Goal: Information Seeking & Learning: Understand process/instructions

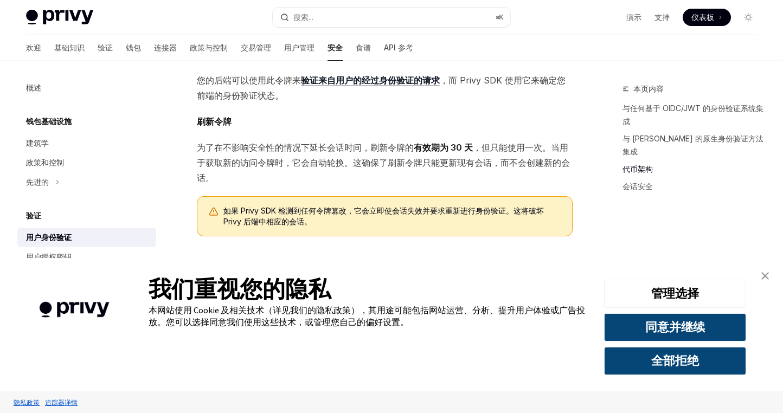
scroll to position [665, 0]
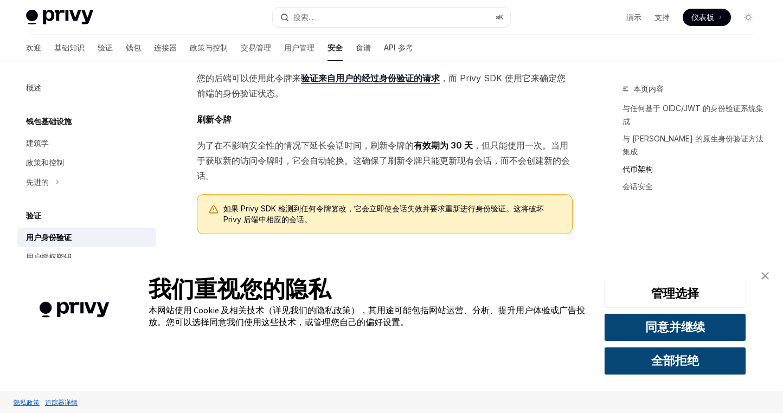
click at [765, 277] on img "关闭横幅" at bounding box center [765, 276] width 8 height 8
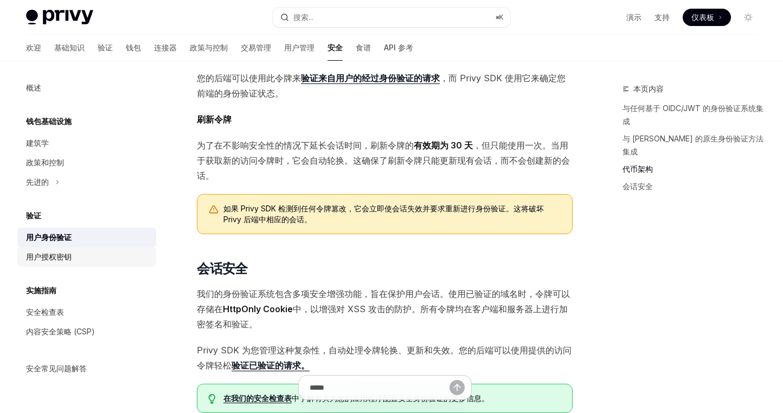
click at [81, 261] on div "用户授权密钥" at bounding box center [88, 257] width 124 height 13
type textarea "*"
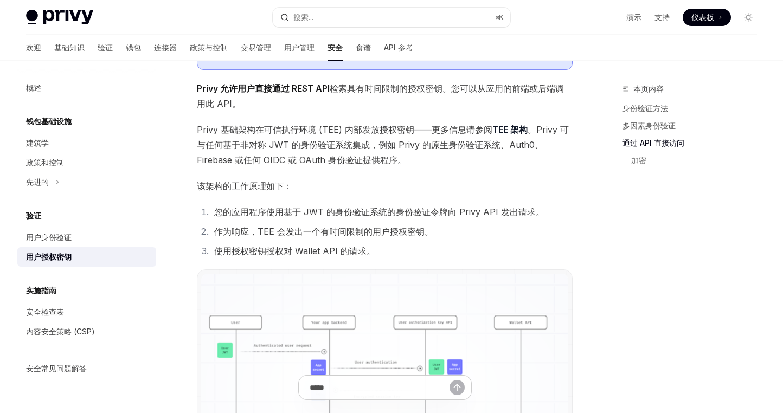
scroll to position [538, 0]
drag, startPoint x: 267, startPoint y: 211, endPoint x: 383, endPoint y: 215, distance: 115.5
click at [374, 211] on font "您的应用程序使用基于 JWT 的身份验证系统的身份验证令牌向 Privy API 发出请求。" at bounding box center [379, 211] width 330 height 11
click at [476, 219] on li "您的应用程序使用基于 JWT 的身份验证系统的身份验证令牌向 Privy API 发出请求。" at bounding box center [392, 211] width 362 height 15
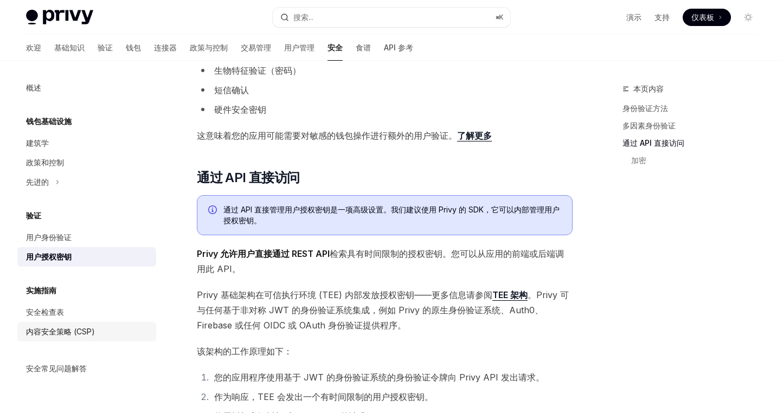
scroll to position [267, 0]
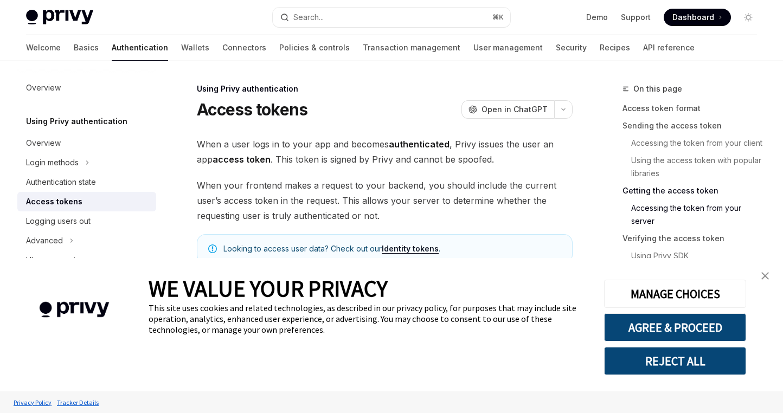
scroll to position [1498, 0]
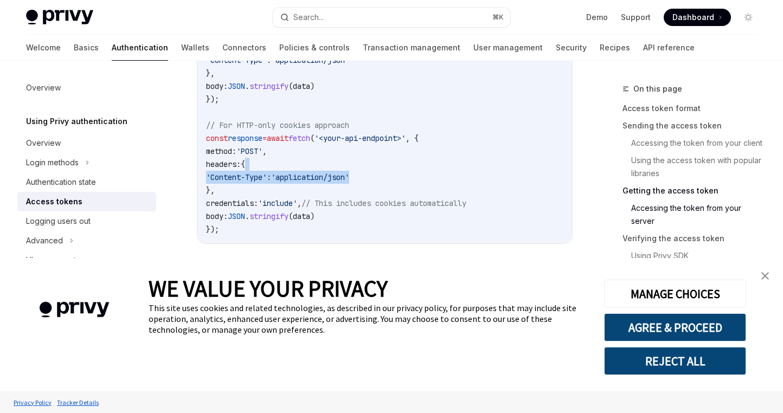
drag, startPoint x: 307, startPoint y: 179, endPoint x: 445, endPoint y: 195, distance: 138.1
click at [381, 190] on code "// For bearer token approach (when using local storage) const accessToken = awa…" at bounding box center [384, 106] width 357 height 260
click at [446, 195] on code "// For bearer token approach (when using local storage) const accessToken = awa…" at bounding box center [384, 106] width 357 height 260
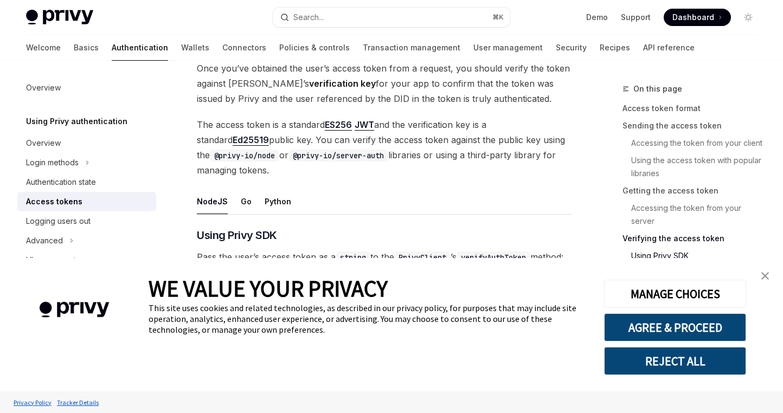
scroll to position [1988, 0]
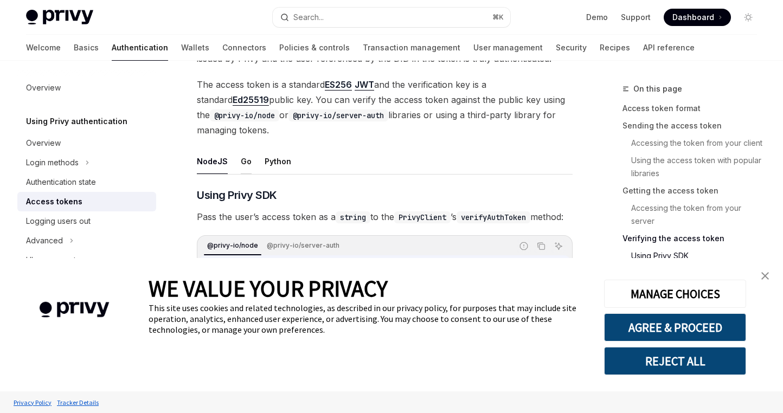
click at [241, 170] on button "Go" at bounding box center [246, 161] width 11 height 25
type textarea "*"
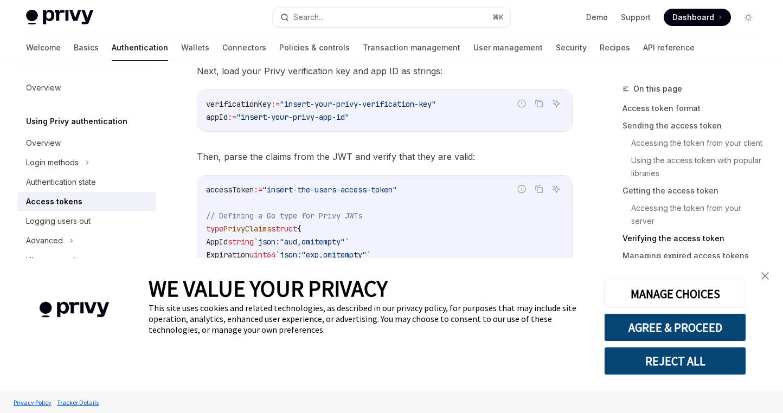
scroll to position [2196, 0]
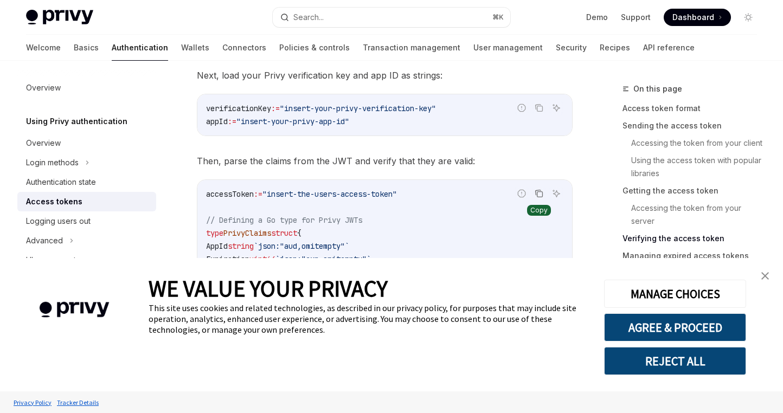
click at [539, 198] on icon "Copy the contents from the code block" at bounding box center [539, 193] width 9 height 9
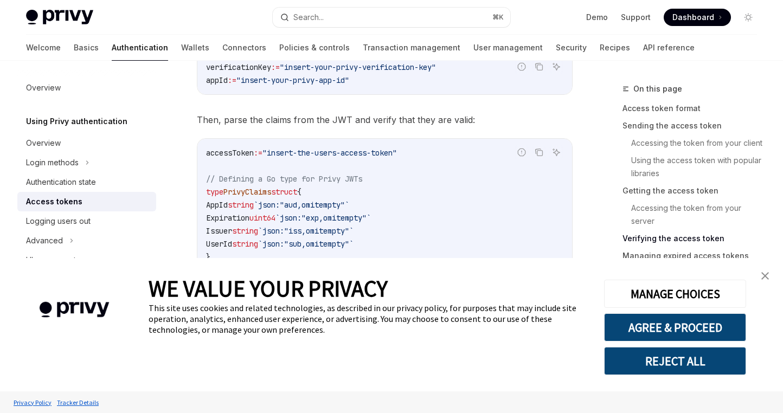
scroll to position [2212, 0]
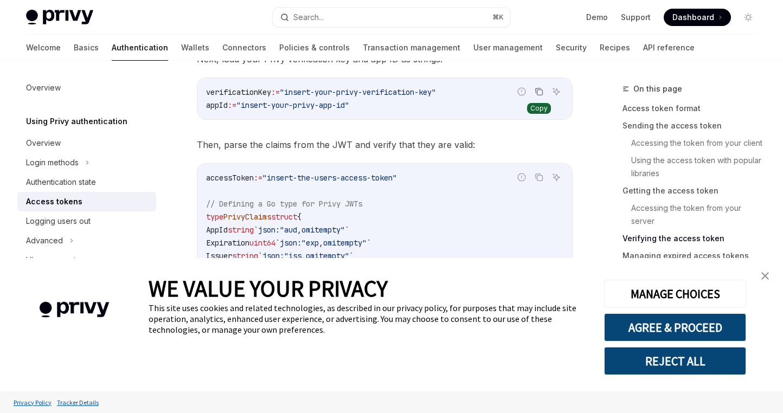
click at [543, 96] on icon "Copy the contents from the code block" at bounding box center [539, 91] width 9 height 9
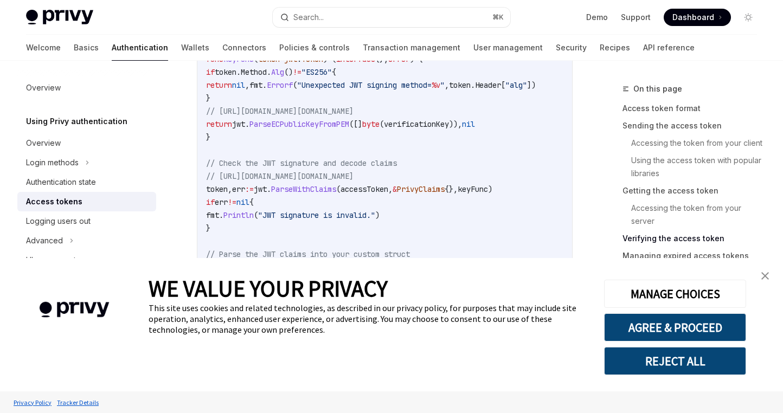
scroll to position [2697, 0]
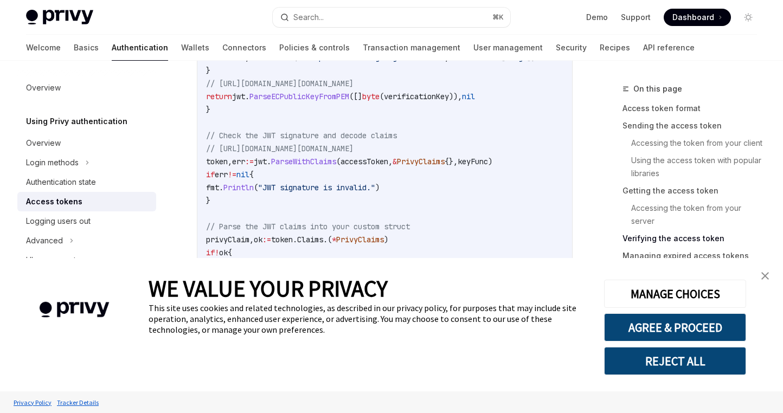
click at [770, 277] on link "close banner" at bounding box center [765, 276] width 22 height 22
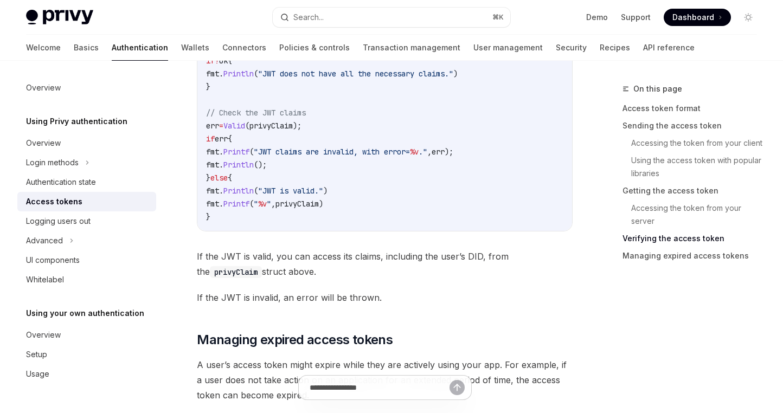
scroll to position [2889, 0]
click at [114, 221] on div "Logging users out" at bounding box center [88, 221] width 124 height 13
type textarea "*"
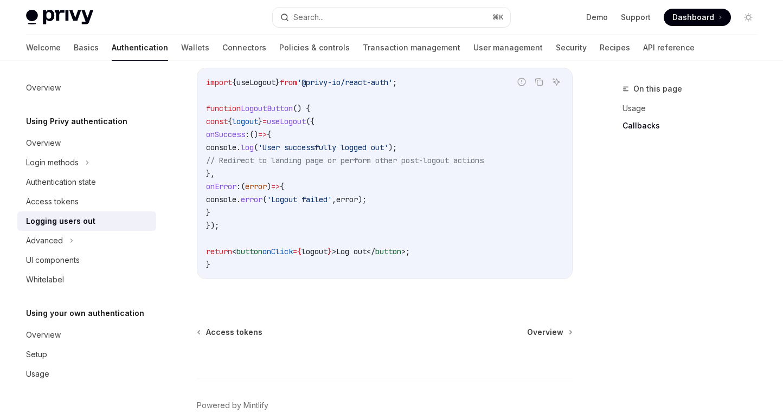
scroll to position [533, 0]
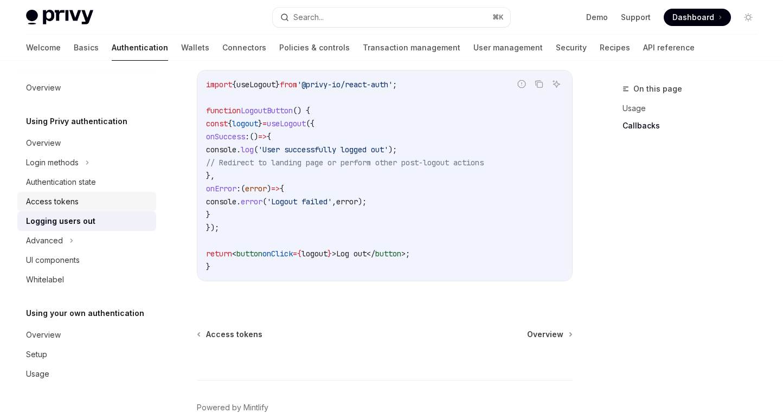
click at [107, 204] on div "Access tokens" at bounding box center [88, 201] width 124 height 13
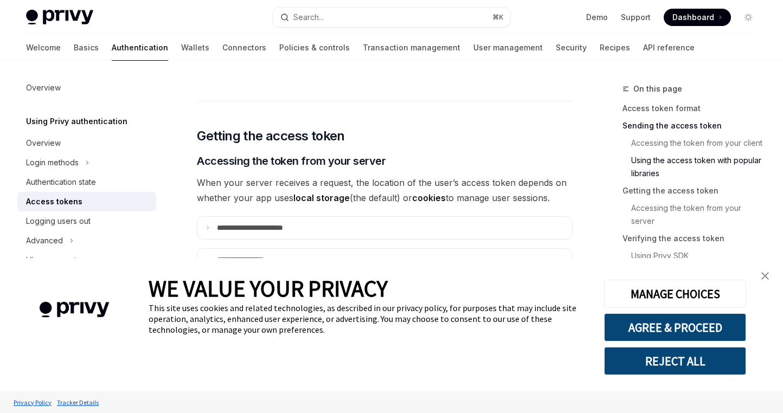
scroll to position [1339, 0]
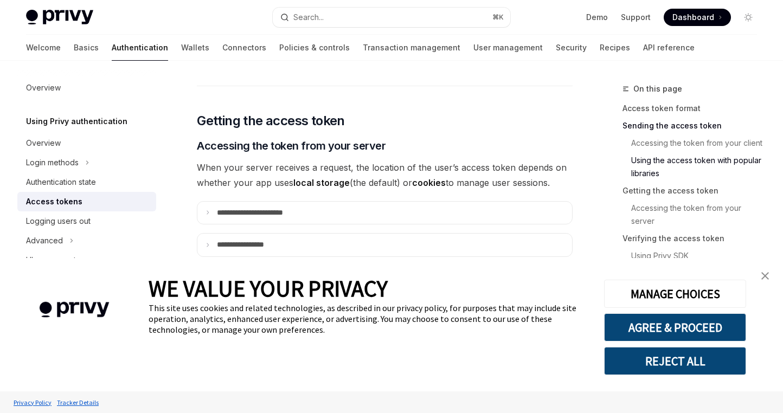
drag, startPoint x: 71, startPoint y: 184, endPoint x: 91, endPoint y: 193, distance: 21.6
click at [71, 184] on div "Authentication state" at bounding box center [61, 182] width 70 height 13
type textarea "*"
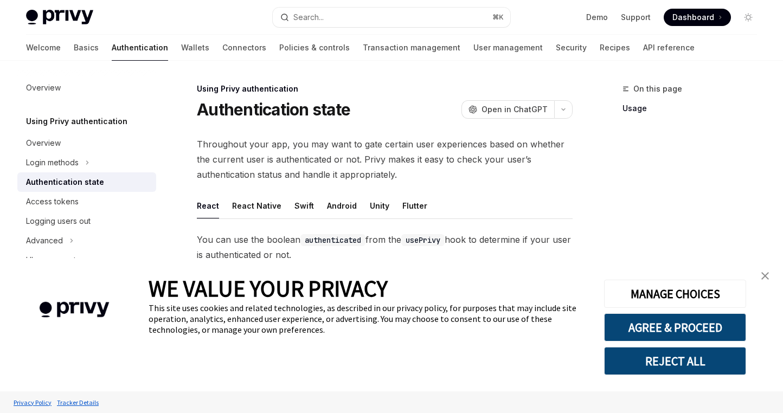
click at [764, 278] on img "close banner" at bounding box center [765, 276] width 8 height 8
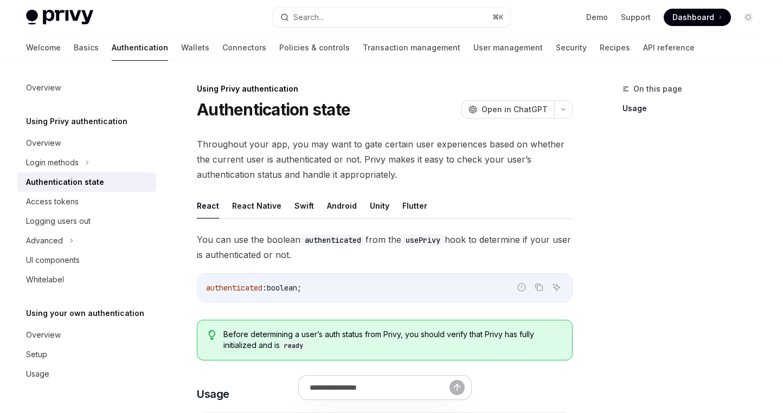
click at [637, 262] on div "On this page Usage" at bounding box center [683, 247] width 165 height 331
